Goal: Task Accomplishment & Management: Manage account settings

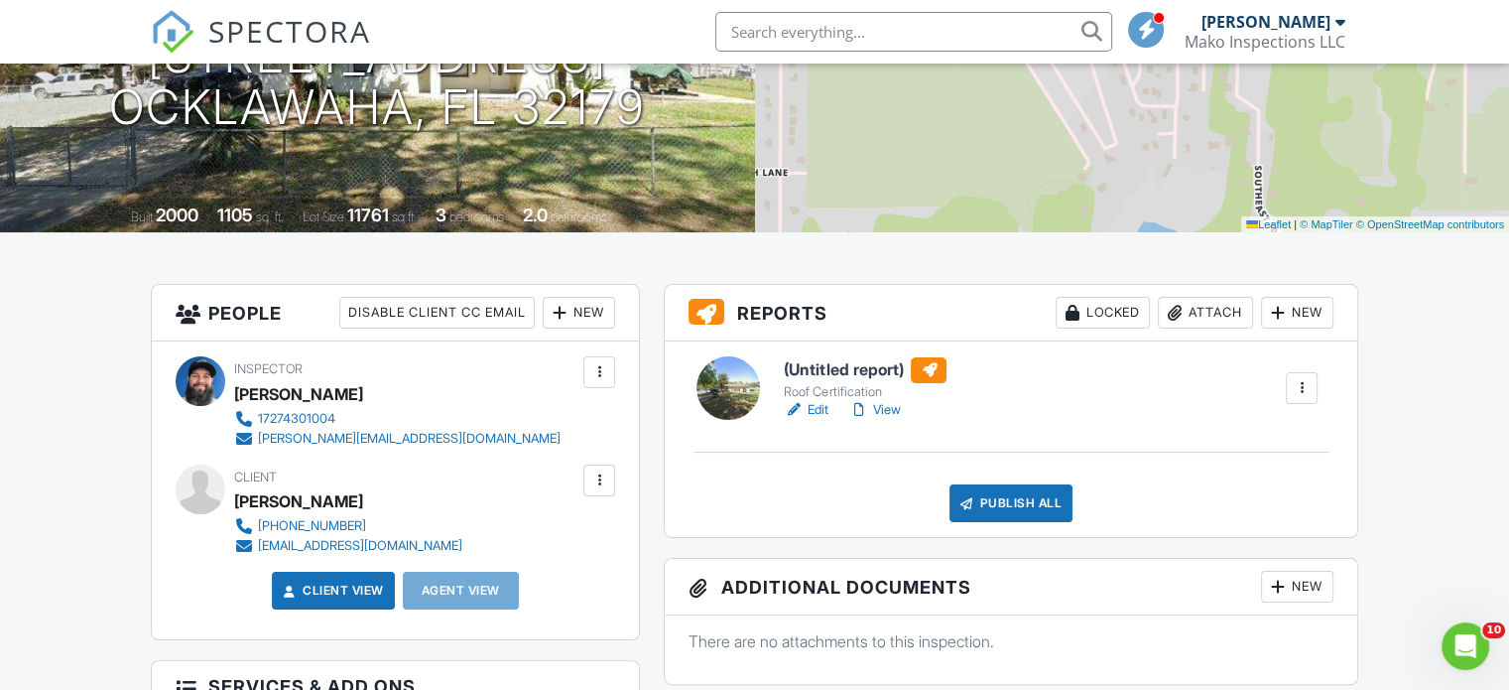
click at [257, 29] on span "SPECTORA" at bounding box center [289, 31] width 163 height 42
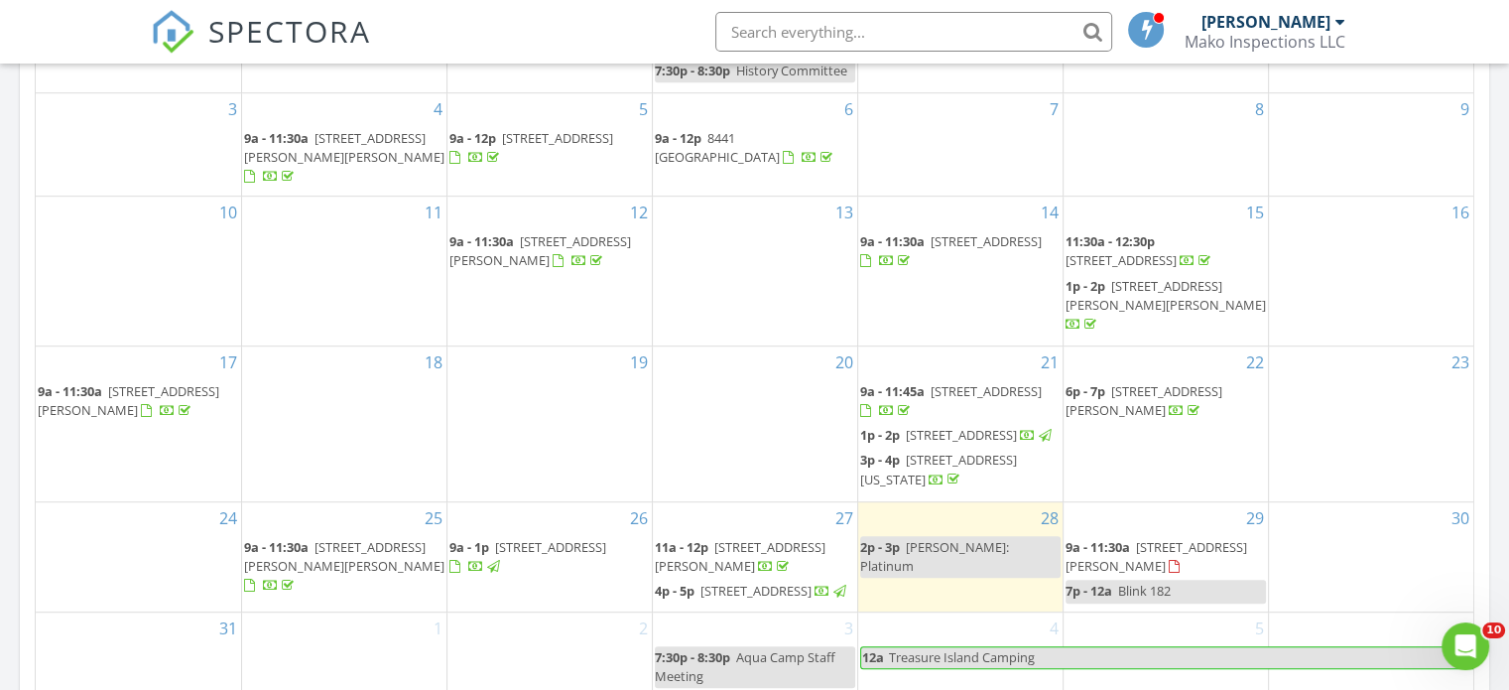
scroll to position [1191, 0]
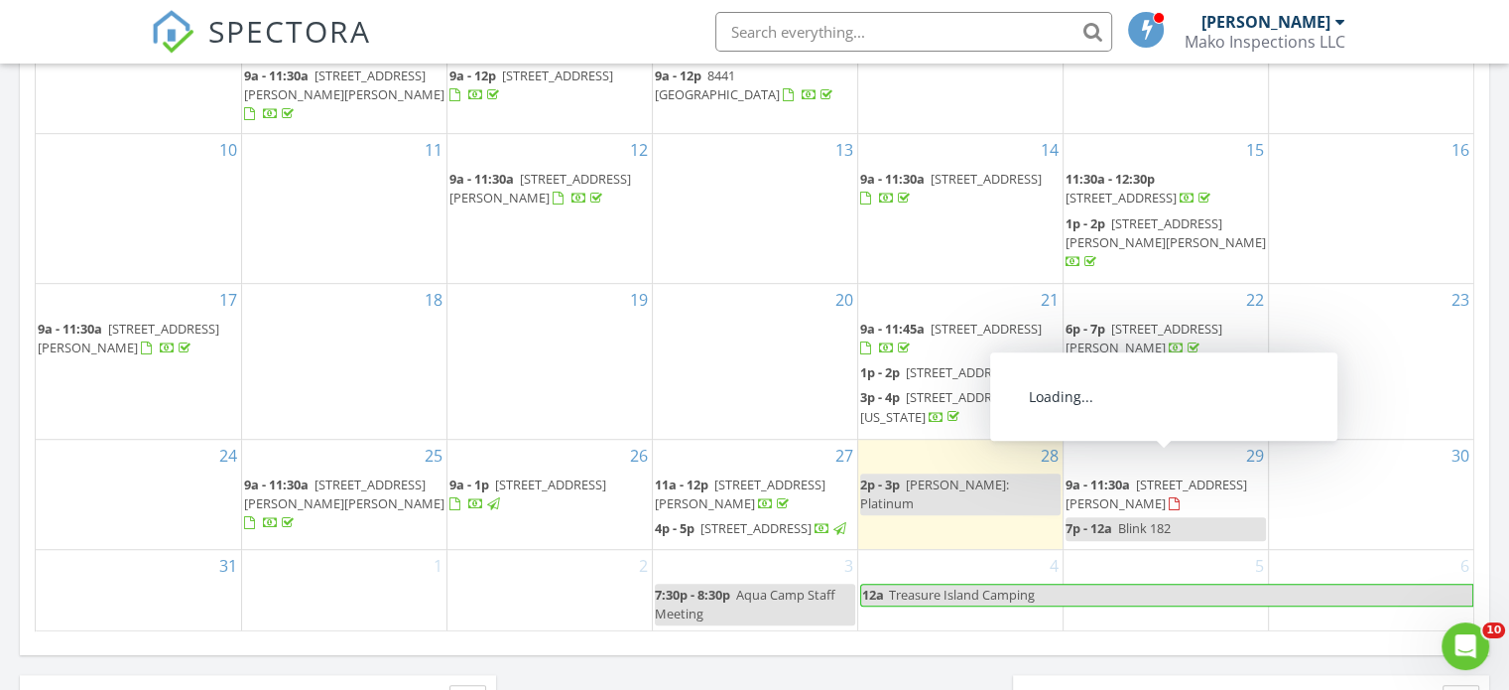
click at [1179, 475] on span "7125 Colfax Dr, Port Richey 34668" at bounding box center [1157, 493] width 182 height 37
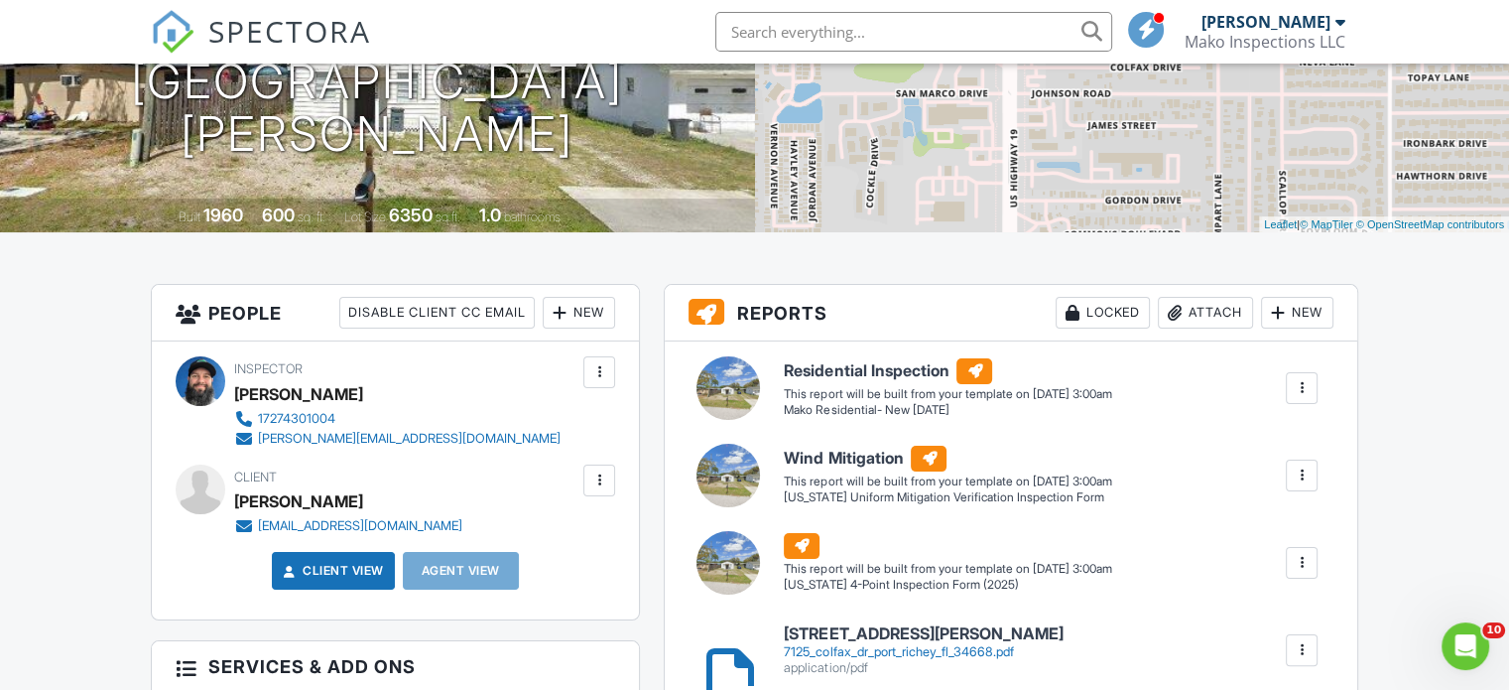
click at [341, 569] on link "Client View" at bounding box center [331, 571] width 105 height 20
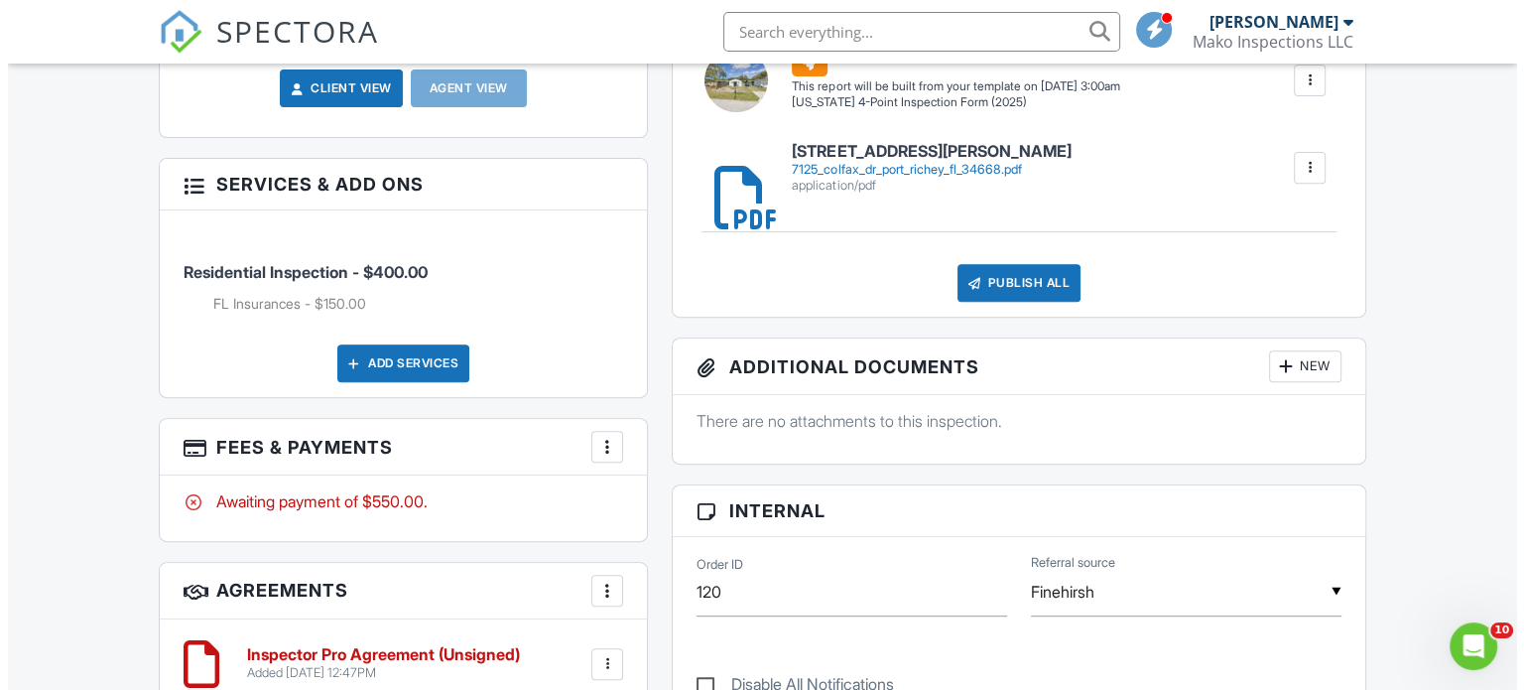
scroll to position [794, 0]
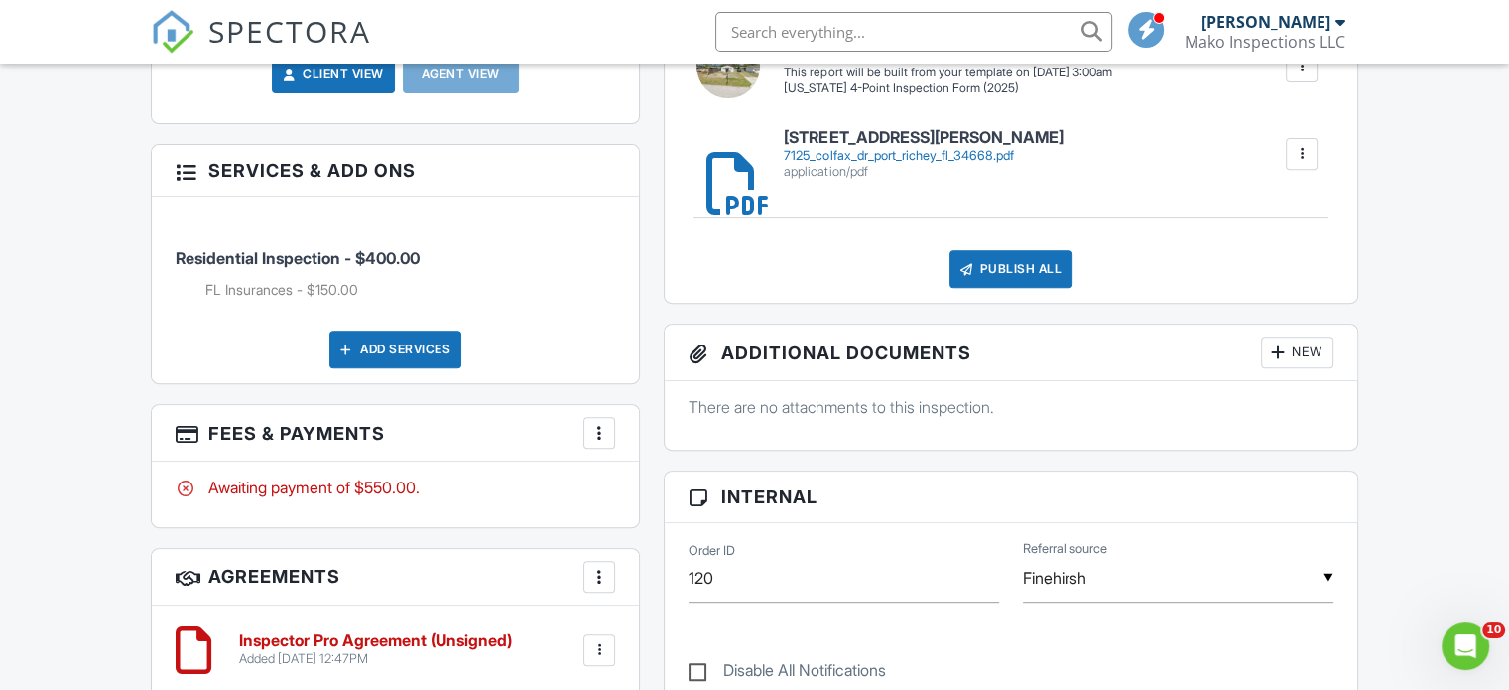
click at [604, 423] on div at bounding box center [599, 433] width 20 height 20
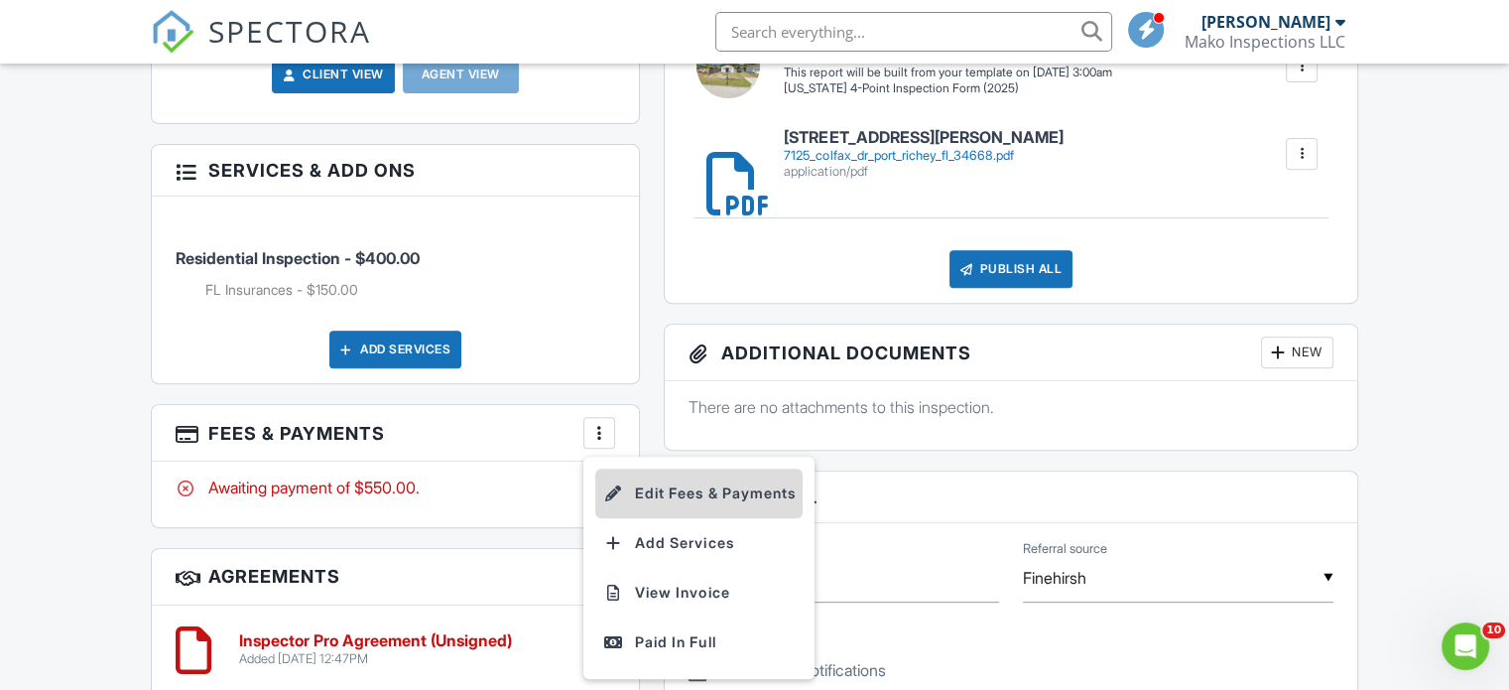
click at [685, 487] on li "Edit Fees & Payments" at bounding box center [698, 493] width 207 height 50
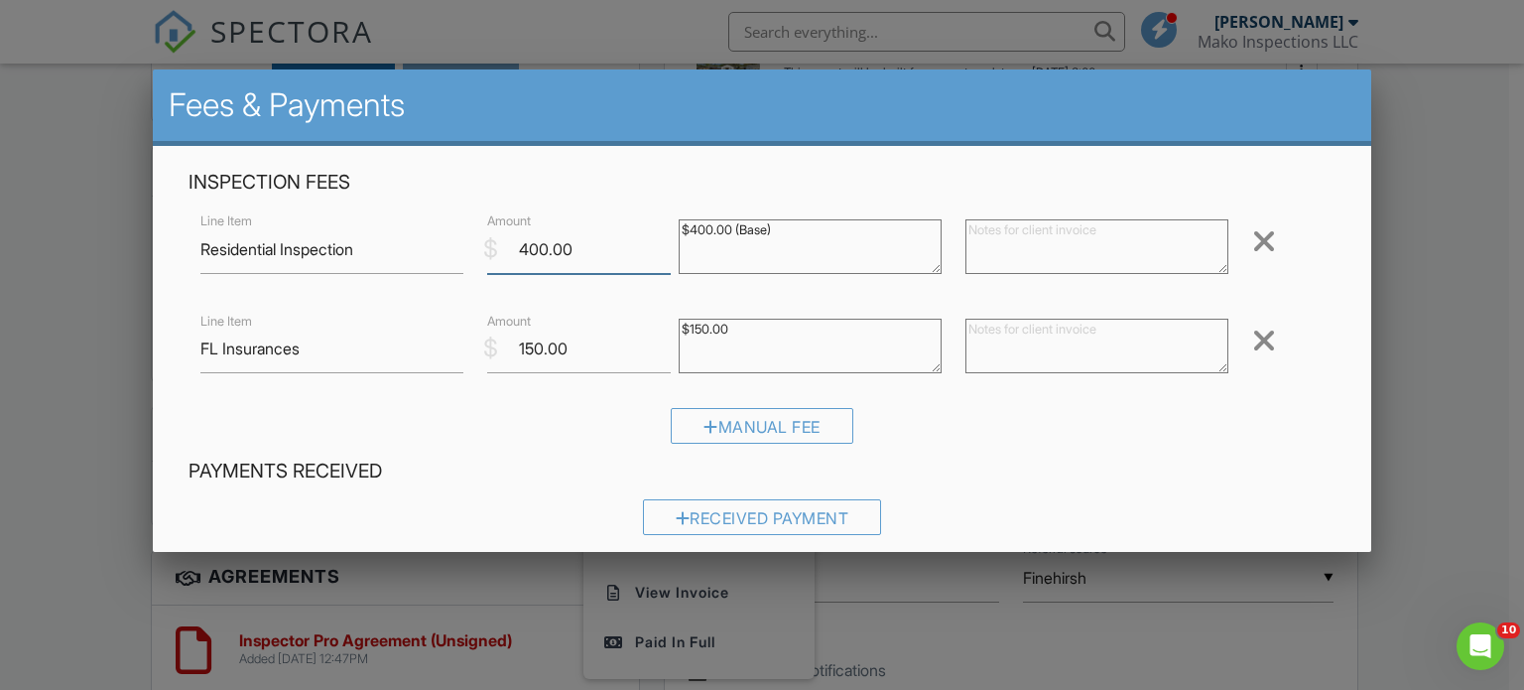
click at [534, 248] on input "400.00" at bounding box center [579, 249] width 184 height 49
type input "375.00"
click at [894, 434] on div "Manual Fee" at bounding box center [763, 433] width 1148 height 51
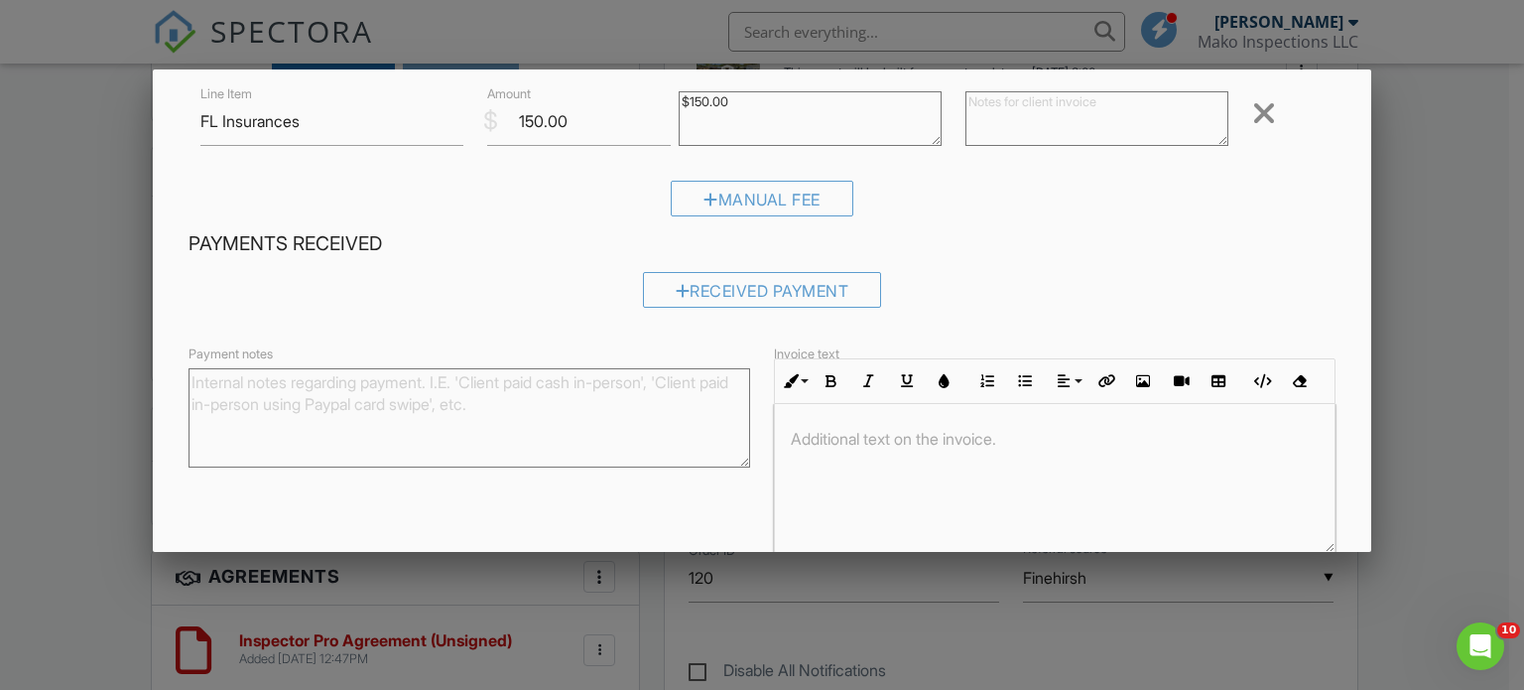
scroll to position [321, 0]
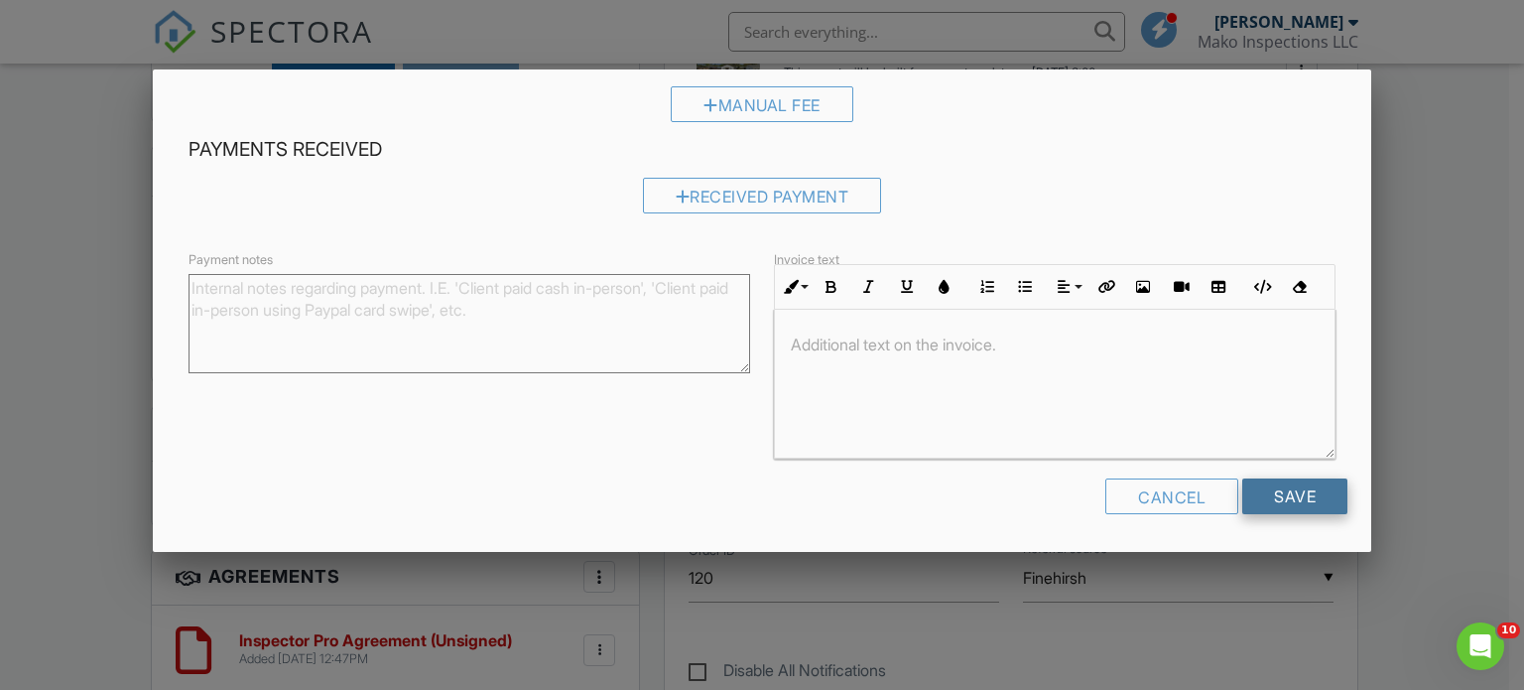
click at [1267, 491] on input "Save" at bounding box center [1294, 496] width 105 height 36
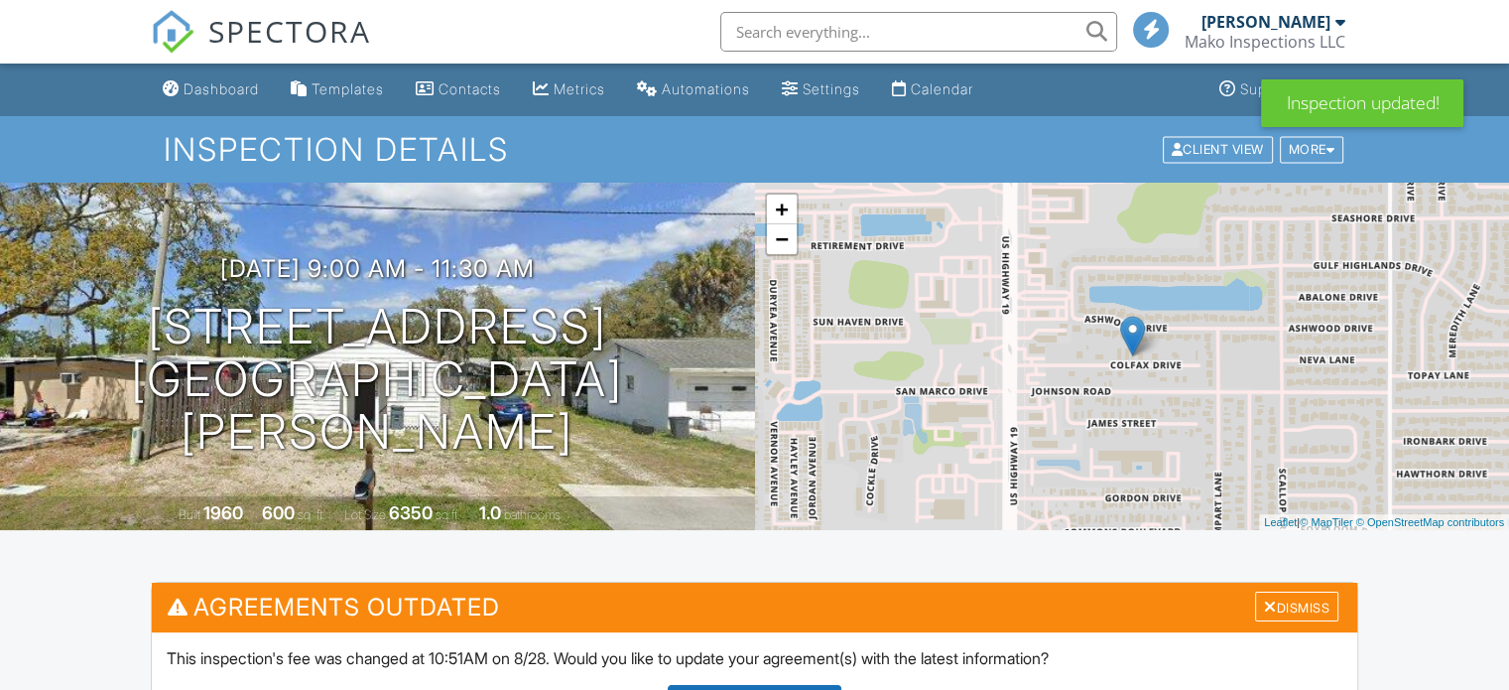
scroll to position [298, 0]
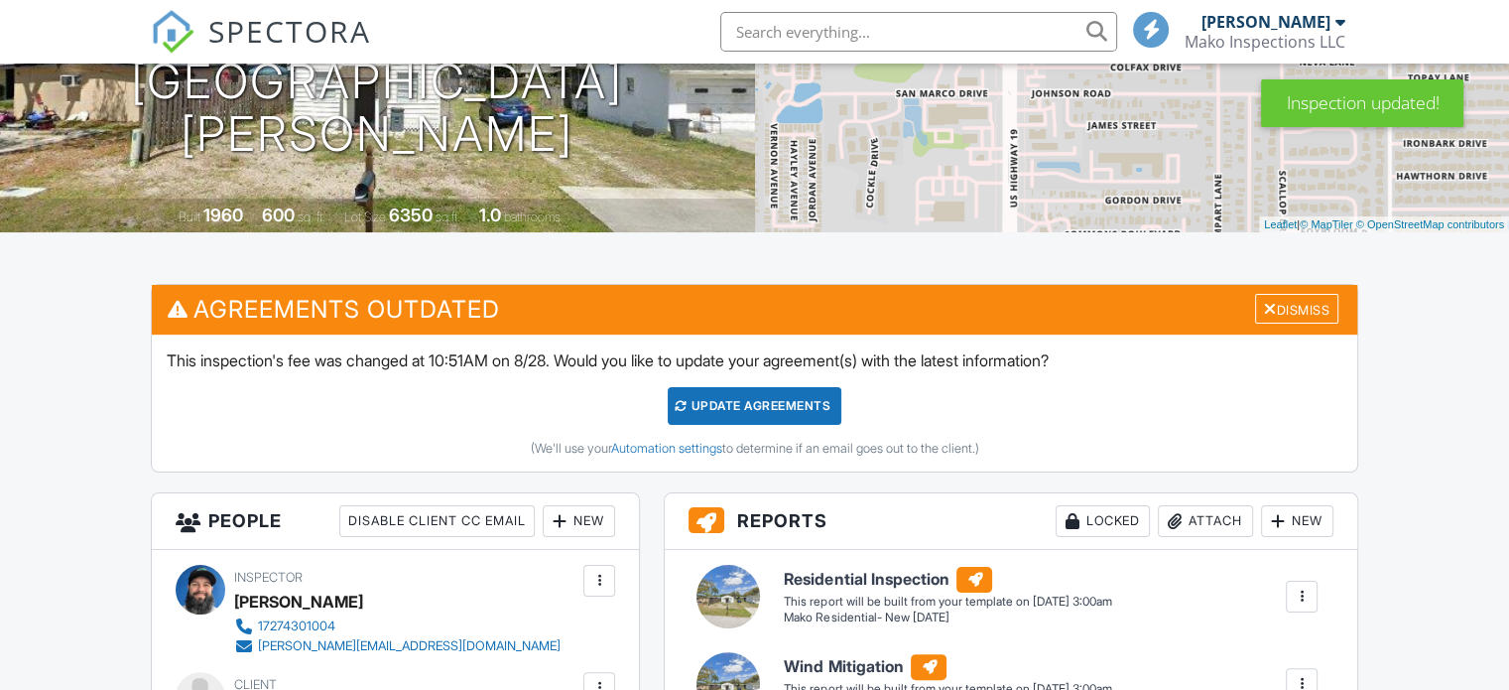
click at [746, 421] on div "Update Agreements" at bounding box center [755, 406] width 174 height 38
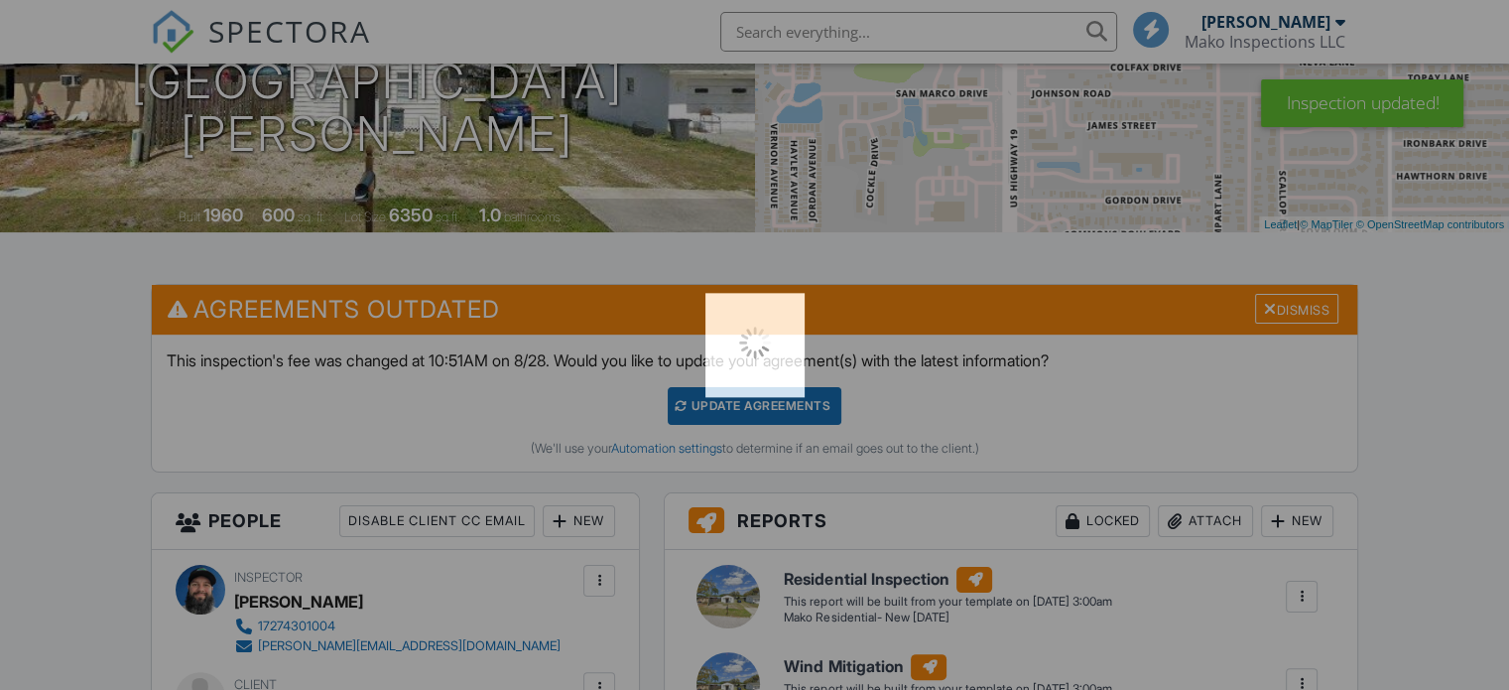
scroll to position [0, 0]
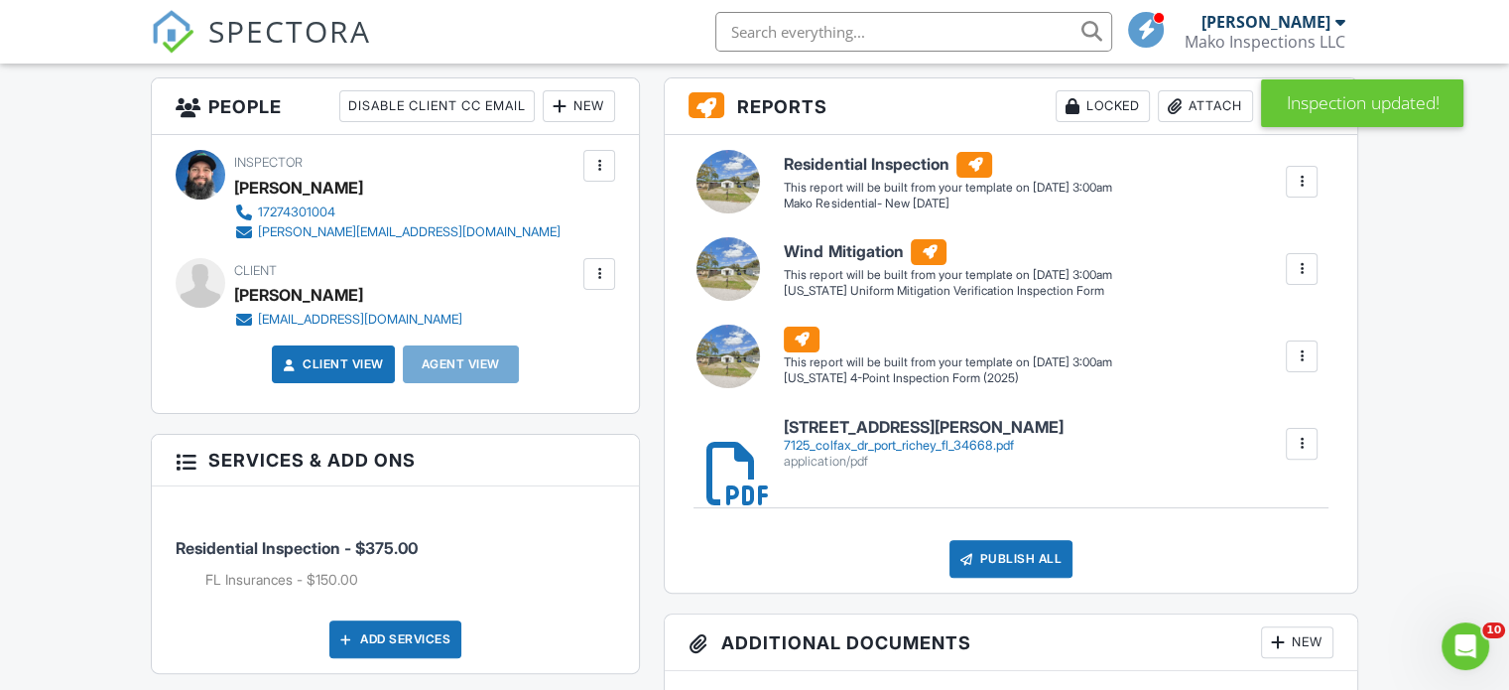
scroll to position [496, 0]
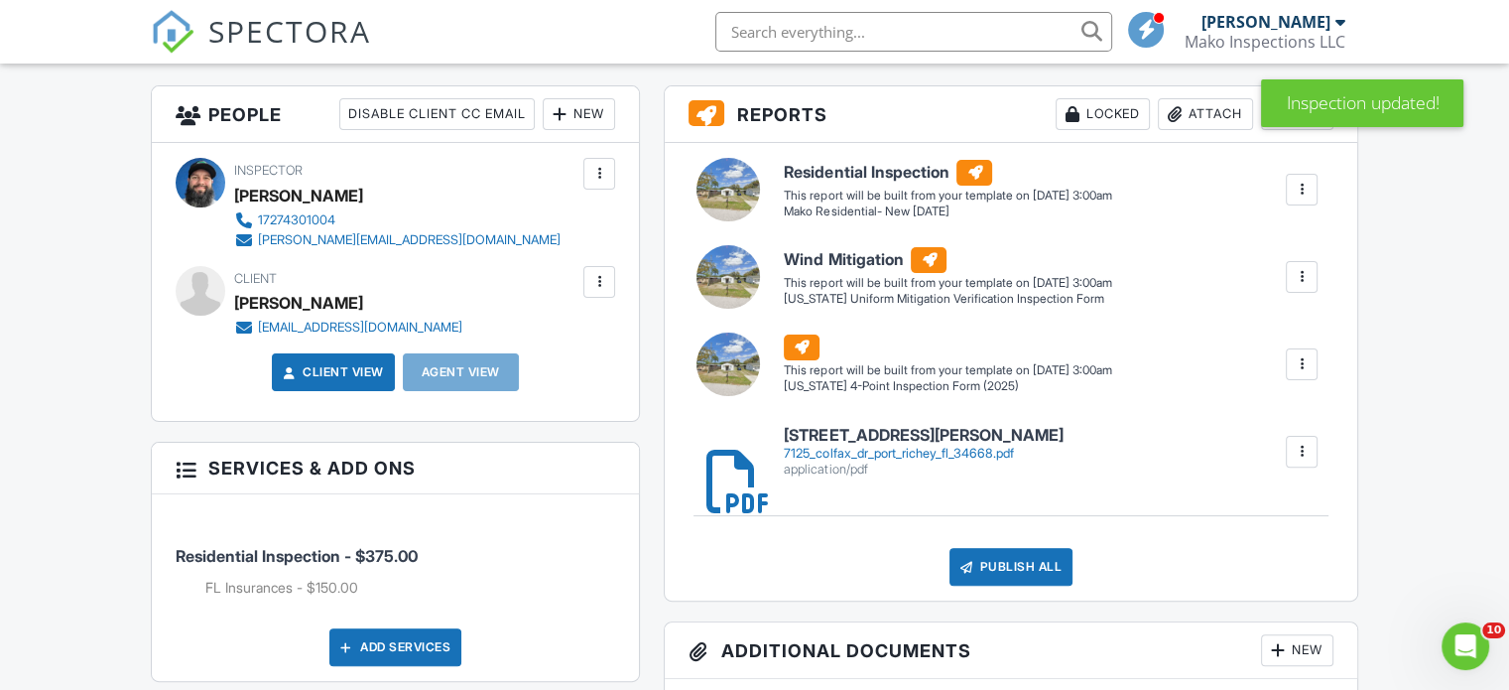
click at [352, 380] on link "Client View" at bounding box center [331, 372] width 105 height 20
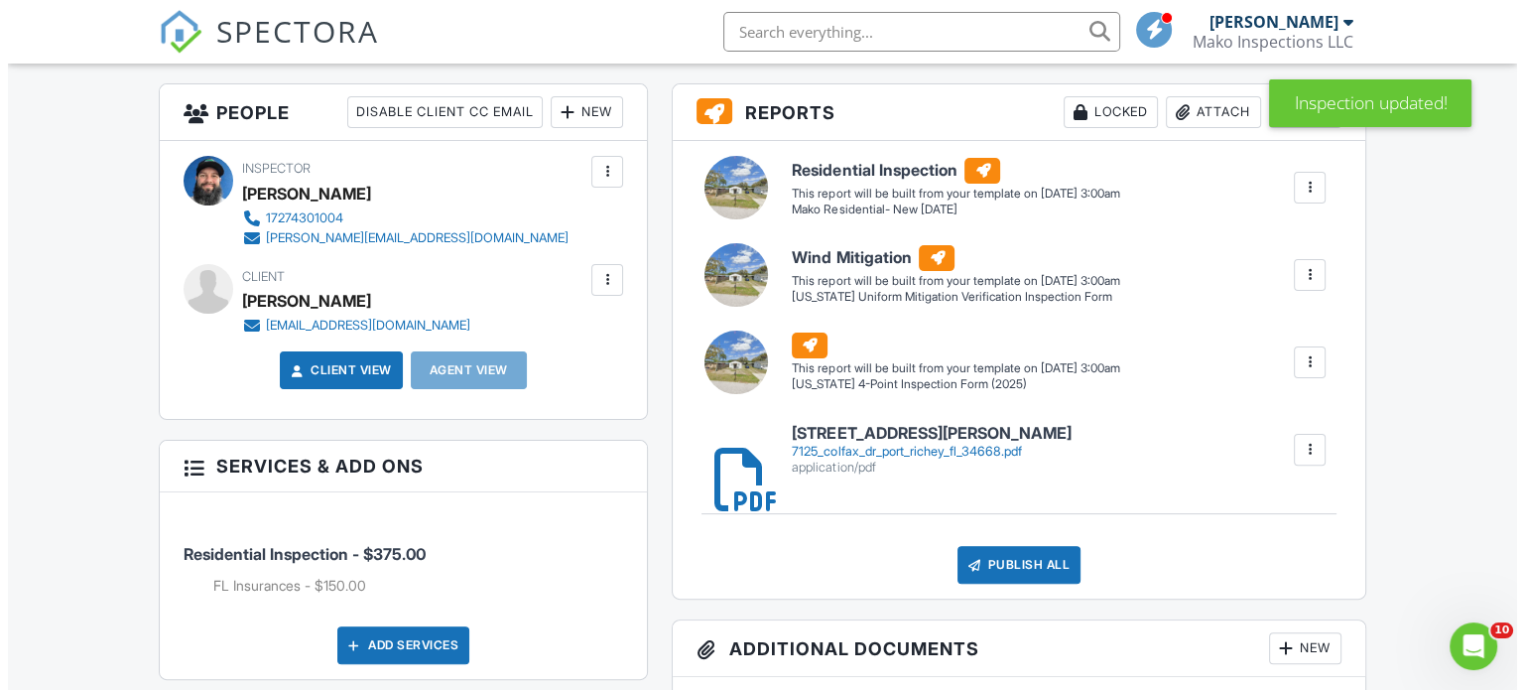
scroll to position [595, 0]
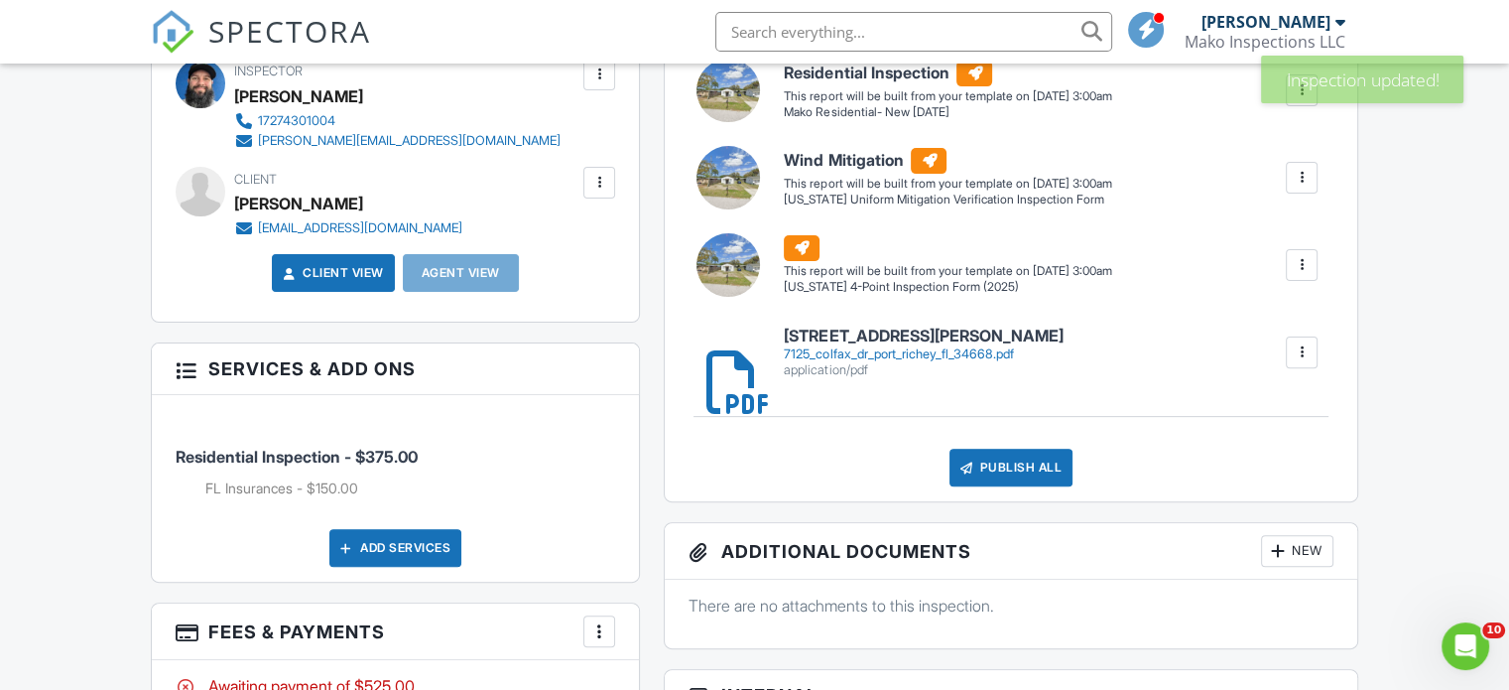
click at [603, 177] on div at bounding box center [599, 183] width 20 height 20
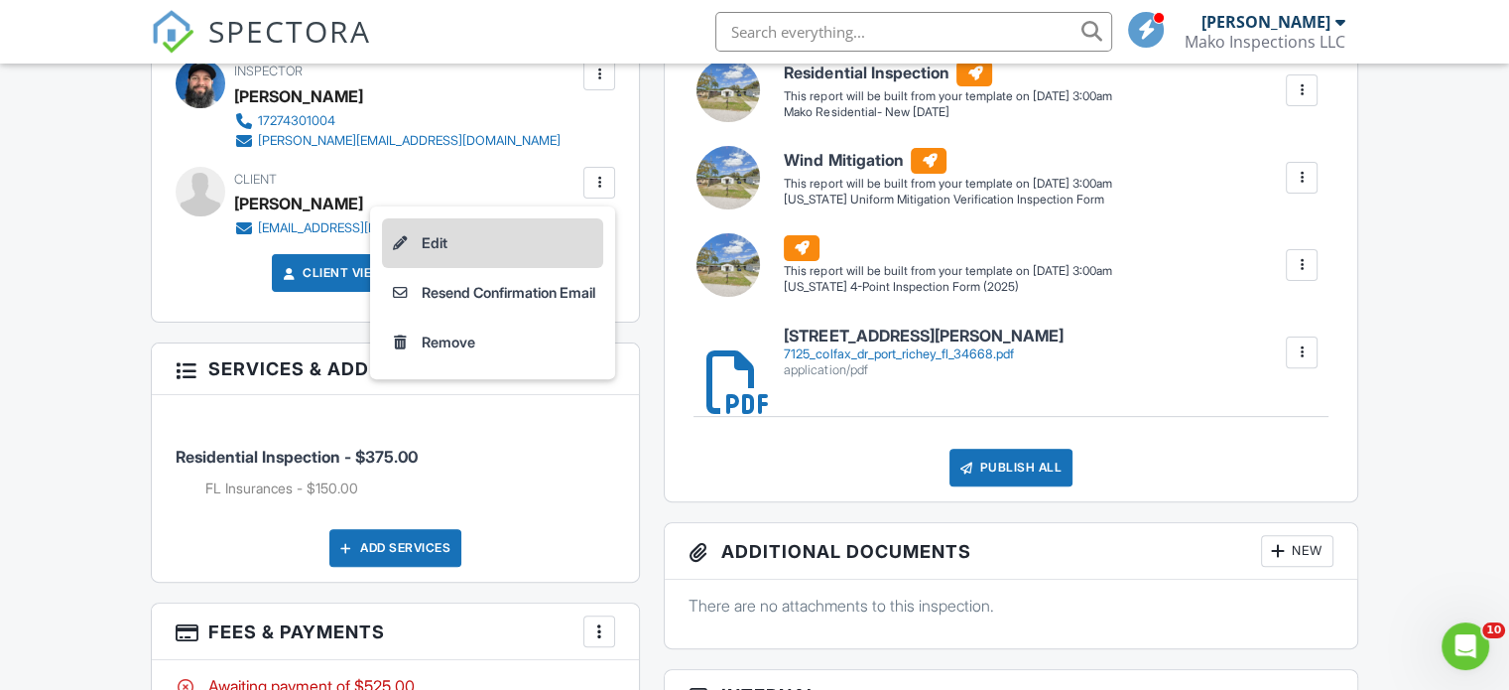
click at [443, 242] on li "Edit" at bounding box center [492, 243] width 221 height 50
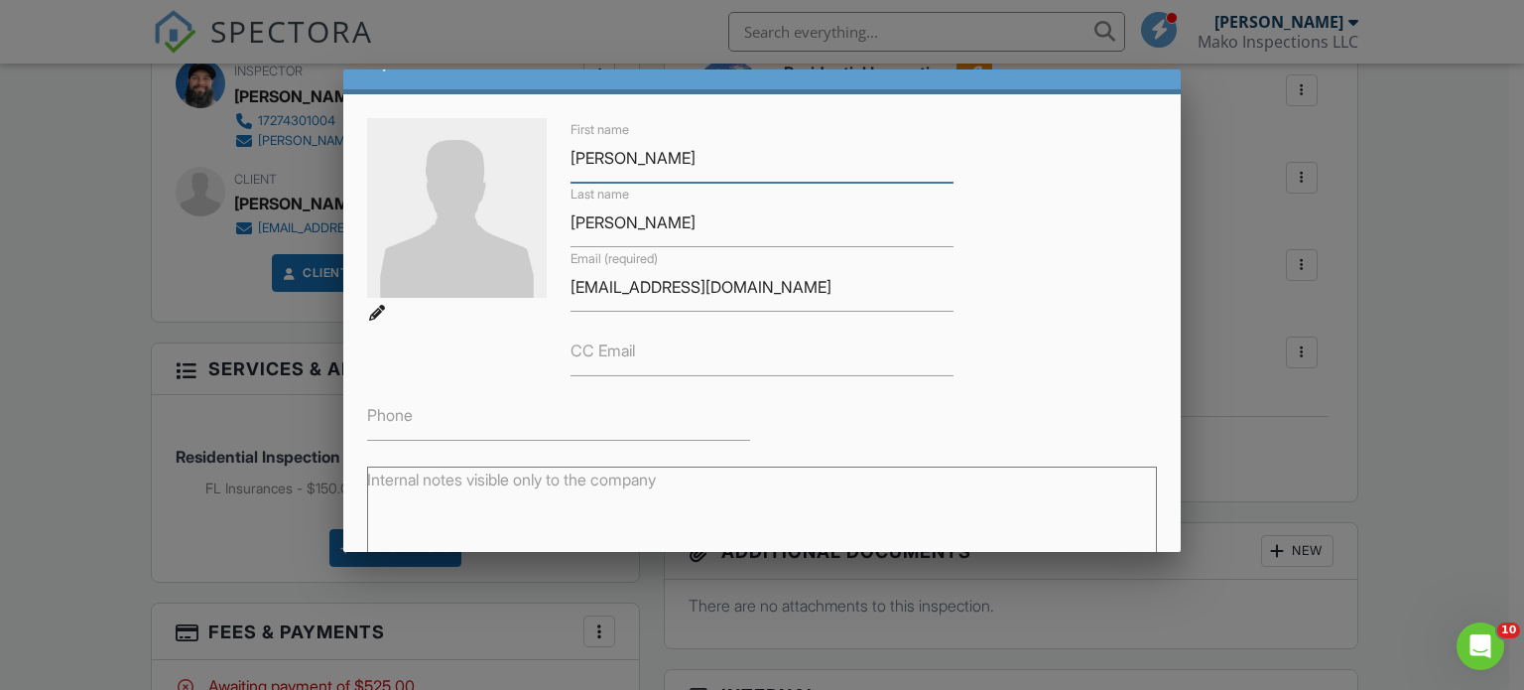
scroll to position [198, 0]
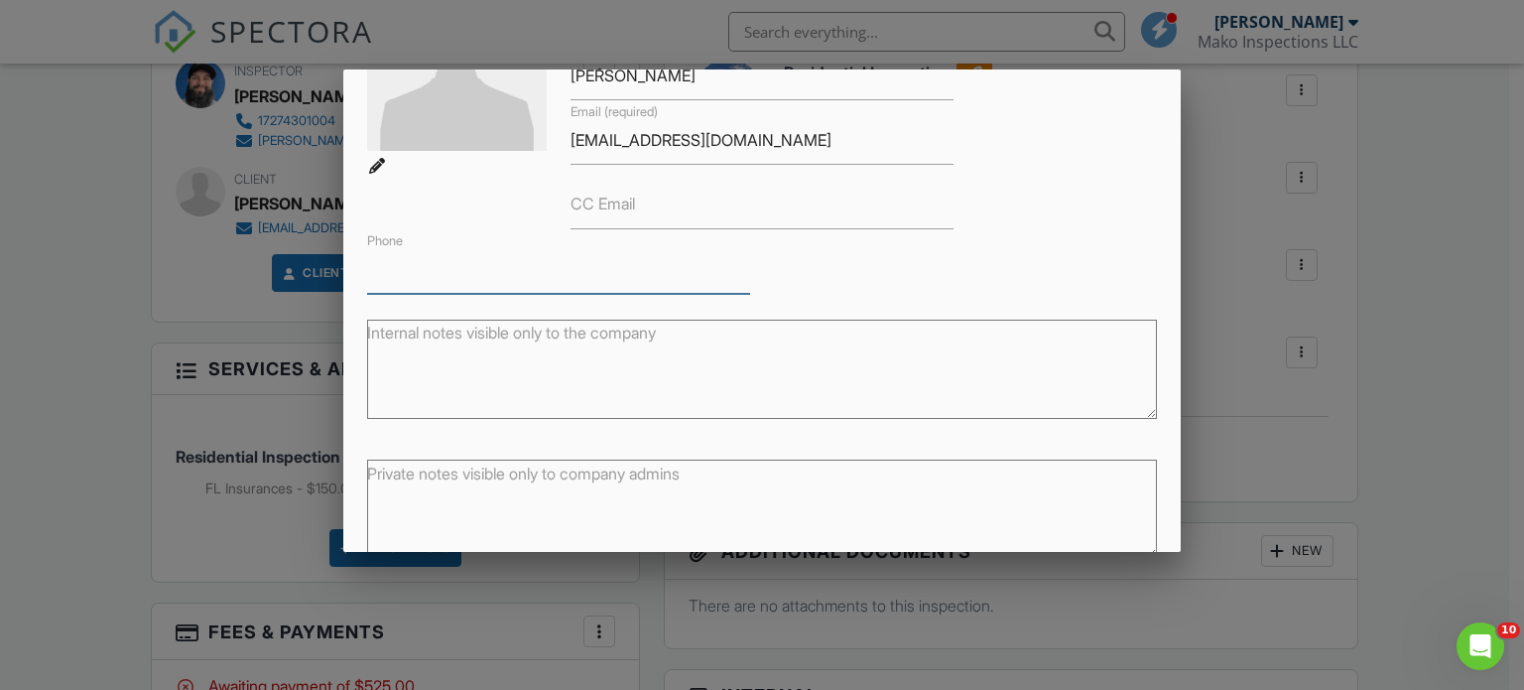
click at [441, 266] on input "Phone" at bounding box center [558, 269] width 383 height 49
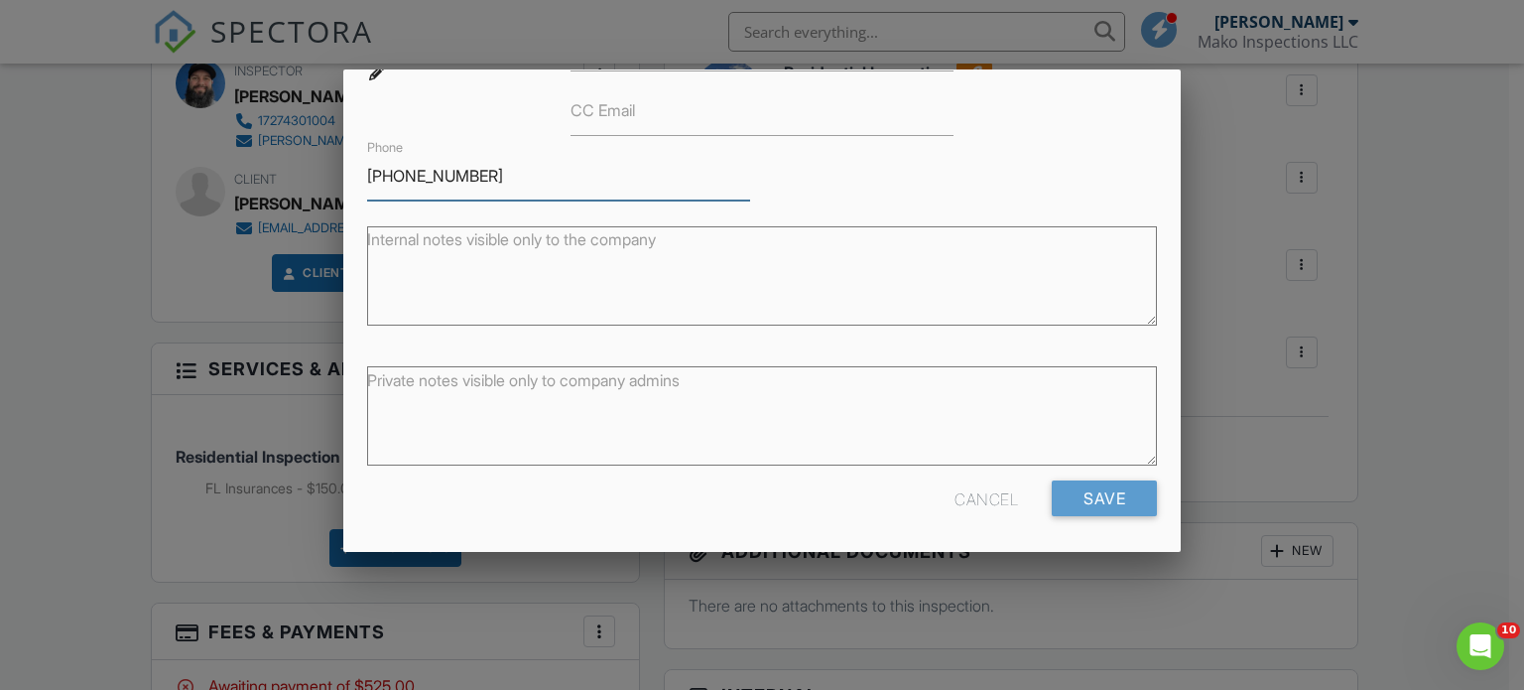
scroll to position [294, 0]
type input "727-741-5150"
click at [1071, 491] on input "Save" at bounding box center [1104, 496] width 105 height 36
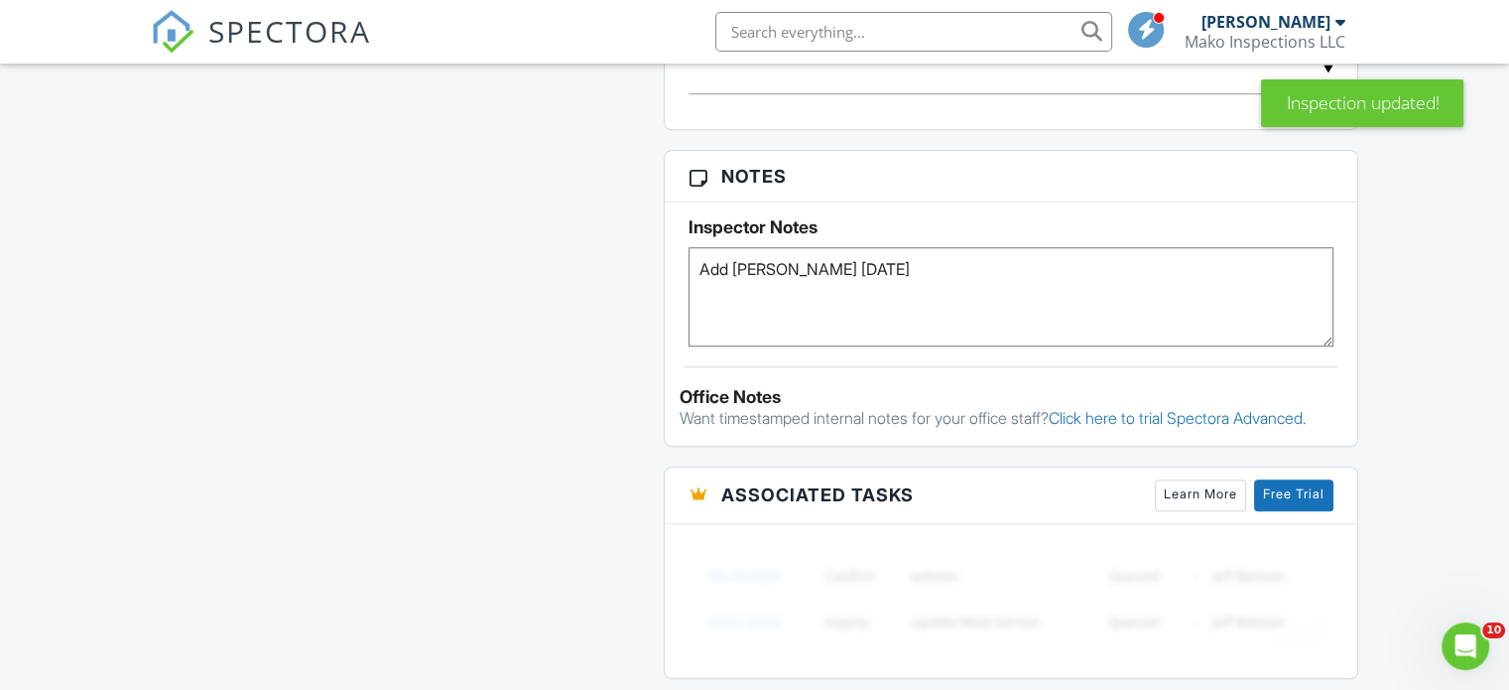
scroll to position [1488, 0]
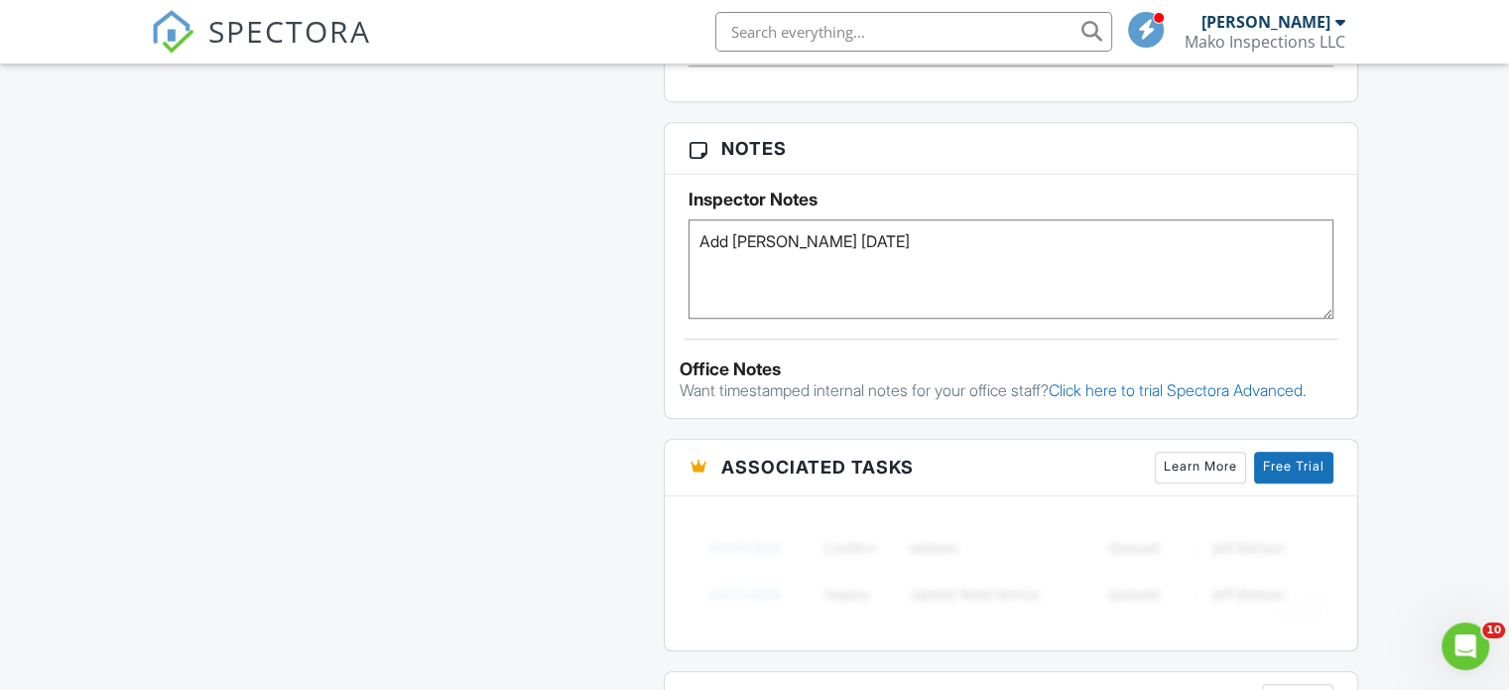
drag, startPoint x: 895, startPoint y: 244, endPoint x: 673, endPoint y: 282, distance: 225.4
click at [673, 281] on div "Inspector Notes Add [PERSON_NAME] [DATE]" at bounding box center [1011, 247] width 693 height 144
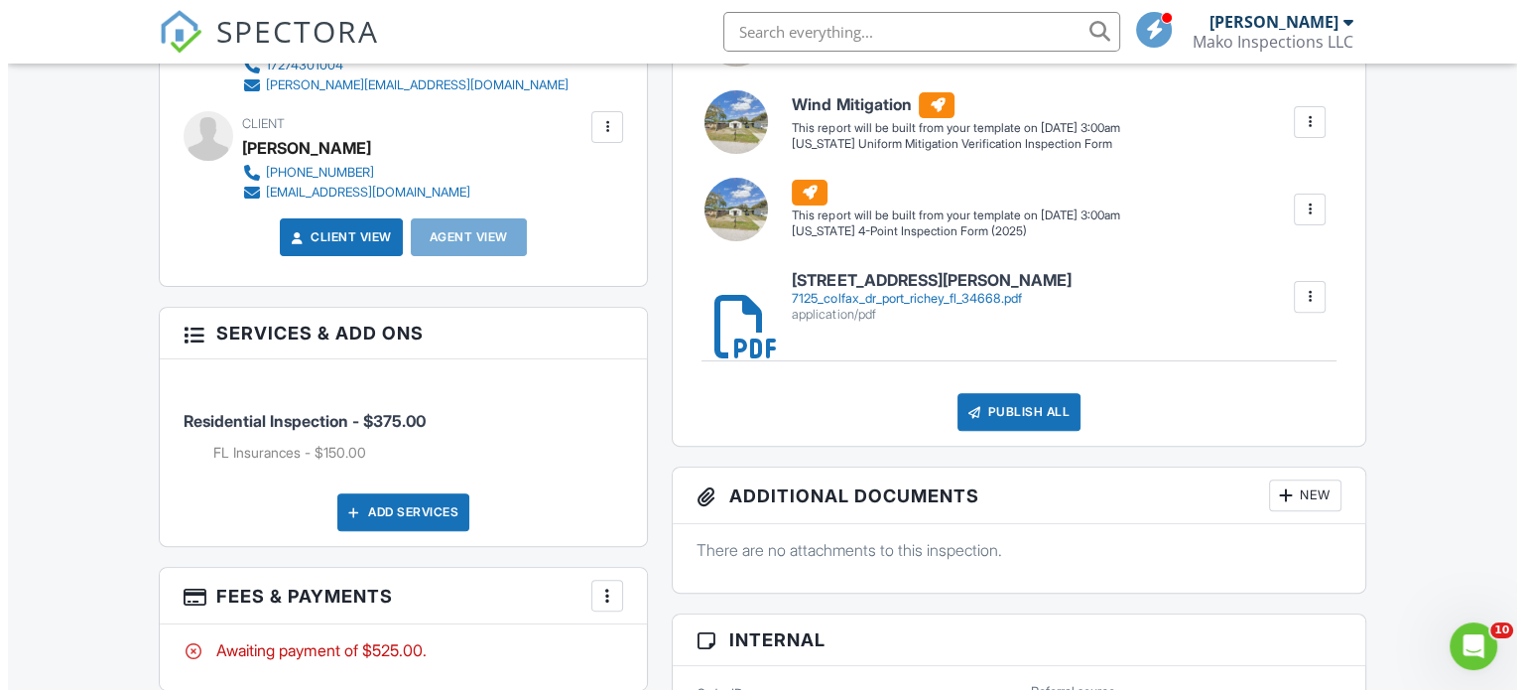
scroll to position [298, 0]
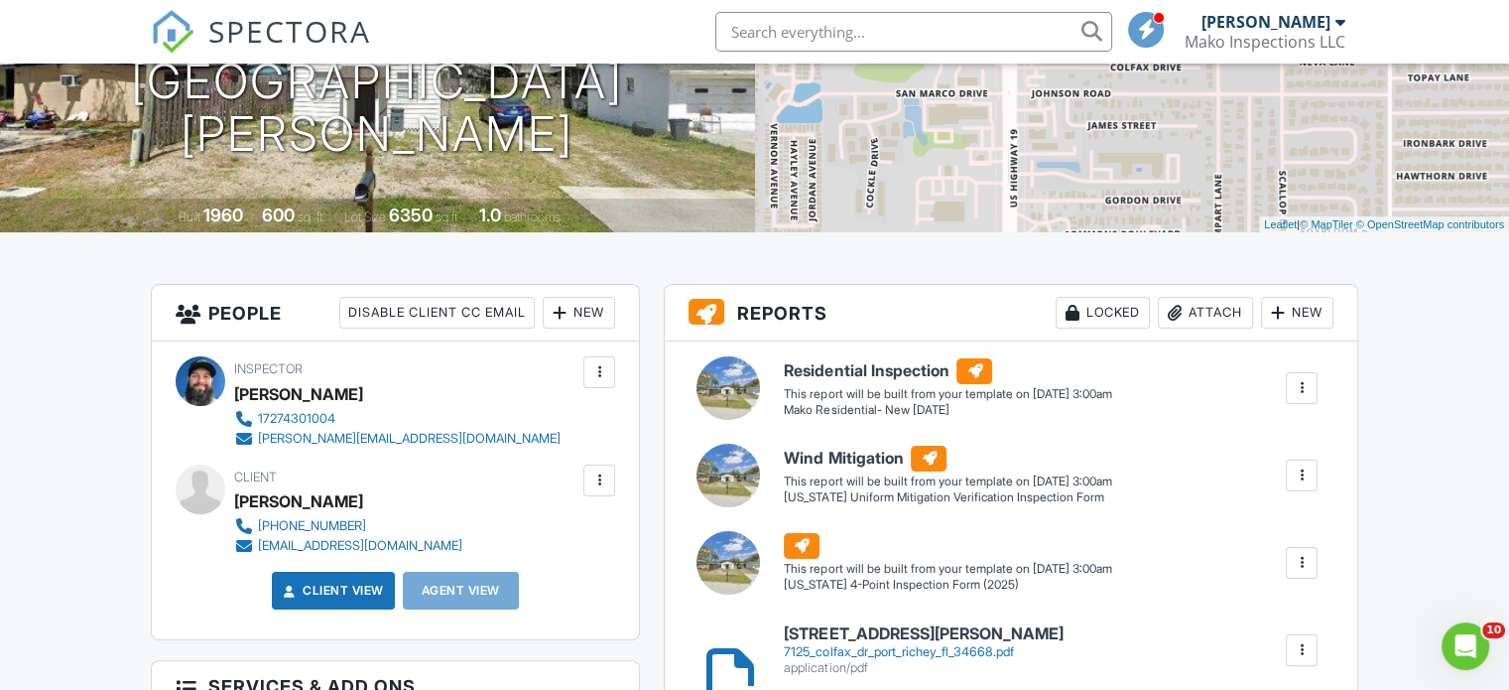
click at [574, 311] on div "New" at bounding box center [579, 313] width 72 height 32
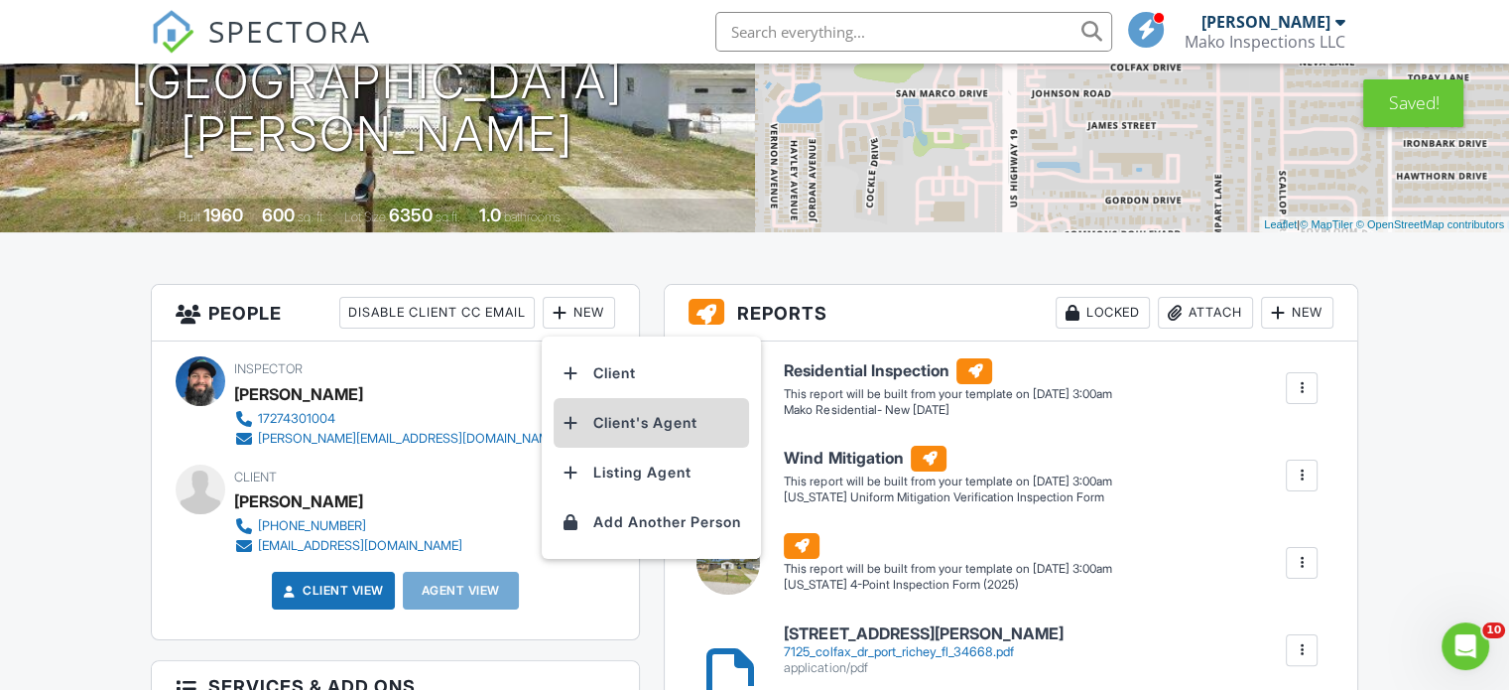
click at [609, 422] on li "Client's Agent" at bounding box center [651, 423] width 195 height 50
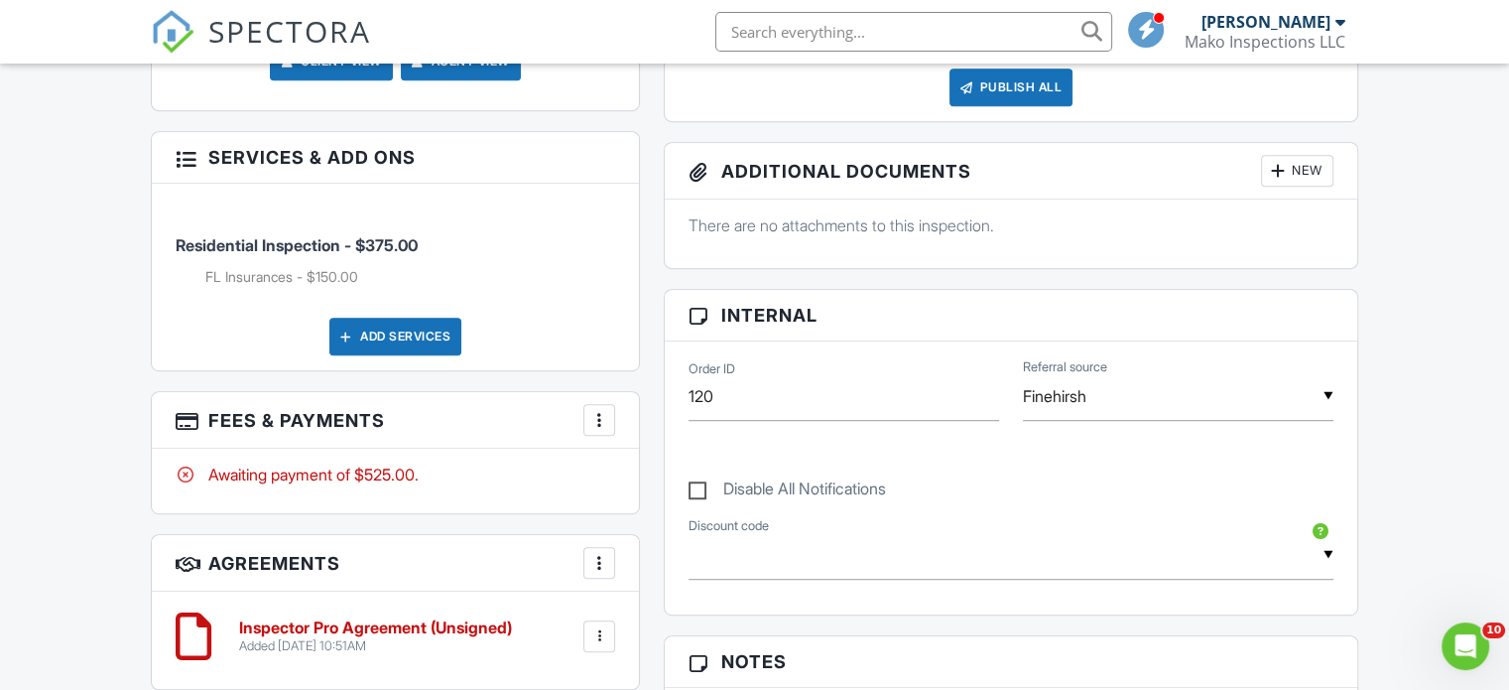
scroll to position [971, 0]
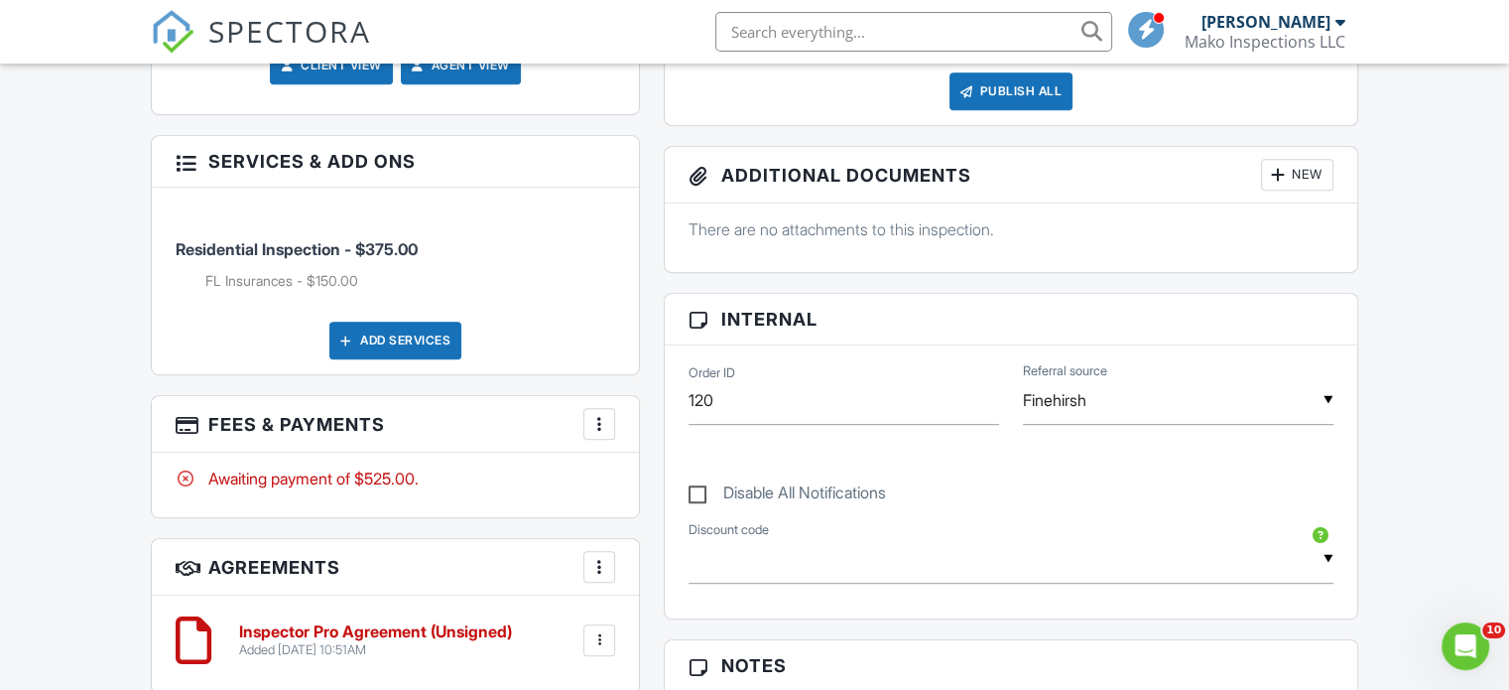
click at [250, 31] on span "SPECTORA" at bounding box center [289, 31] width 163 height 42
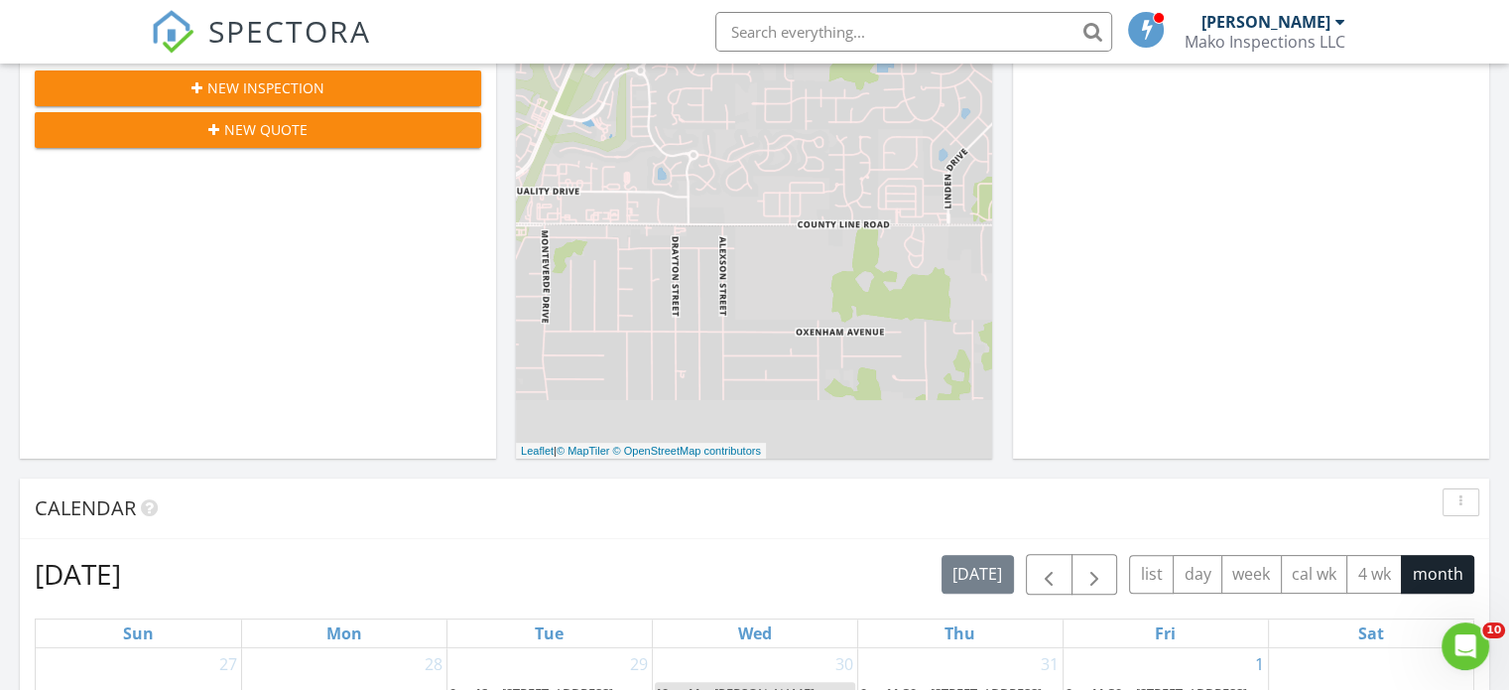
scroll to position [397, 0]
